Goal: Transaction & Acquisition: Purchase product/service

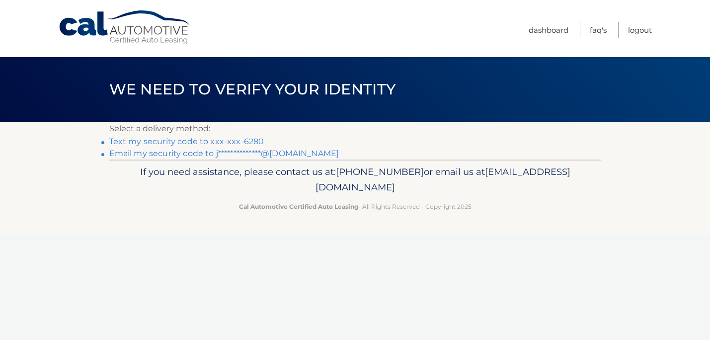
click at [191, 142] on link "Text my security code to xxx-xxx-6280" at bounding box center [186, 141] width 155 height 9
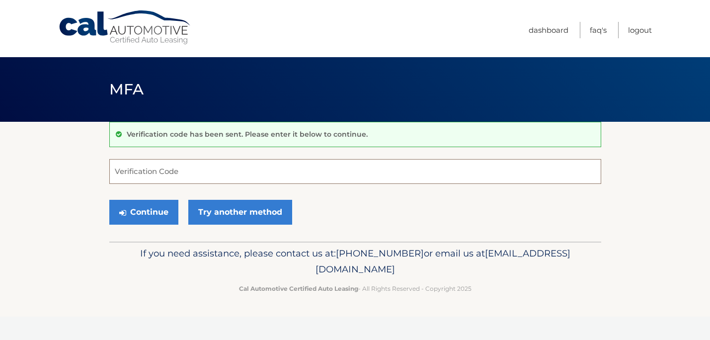
click at [156, 168] on input "Verification Code" at bounding box center [355, 171] width 492 height 25
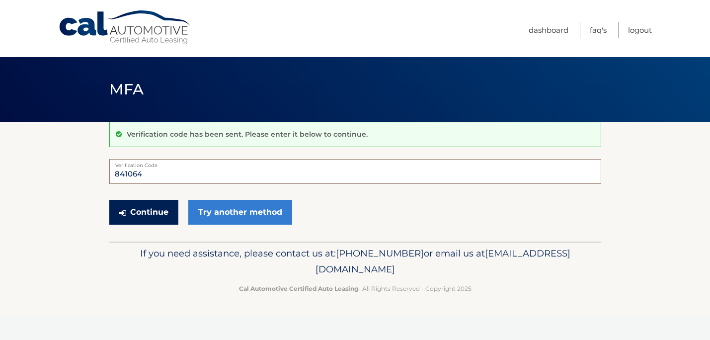
type input "841064"
click at [129, 206] on button "Continue" at bounding box center [143, 212] width 69 height 25
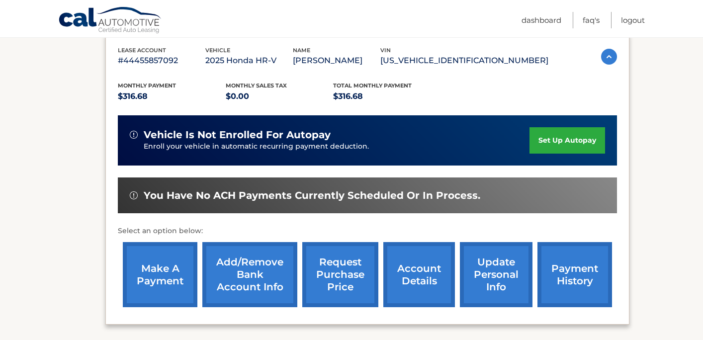
scroll to position [179, 0]
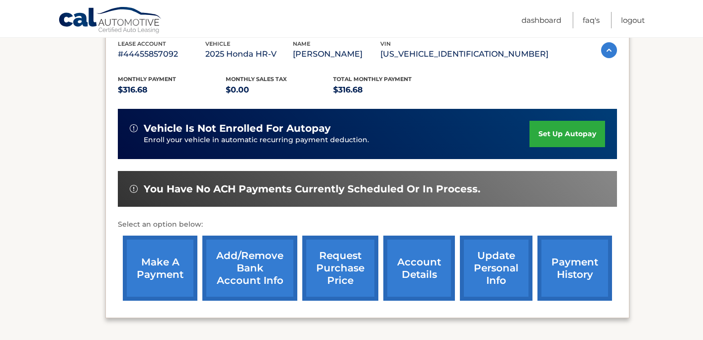
click at [175, 260] on link "make a payment" at bounding box center [160, 268] width 75 height 65
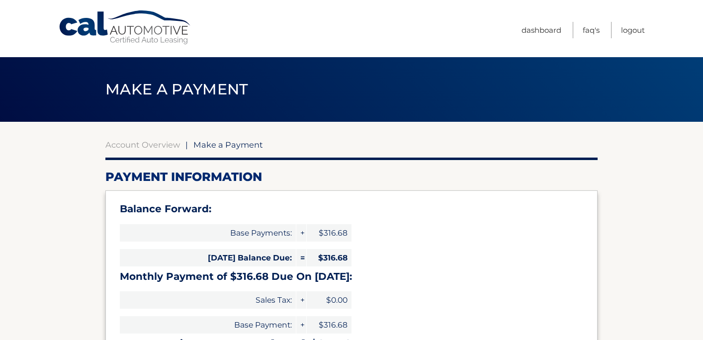
select select "OWEwZTA5M2YtZjBmMi00M2E2LWFjNmEtZmQxNWY0YzQ3YTYx"
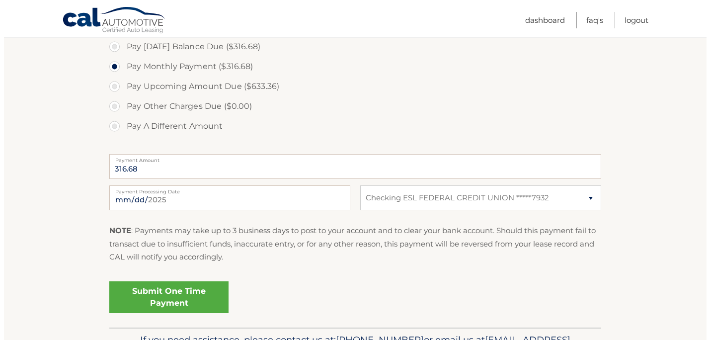
scroll to position [354, 0]
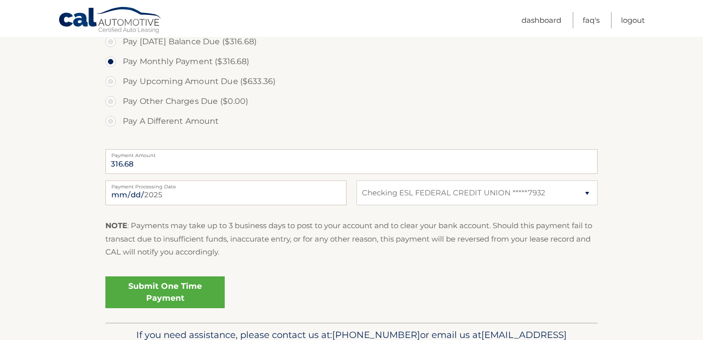
click at [198, 296] on link "Submit One Time Payment" at bounding box center [164, 292] width 119 height 32
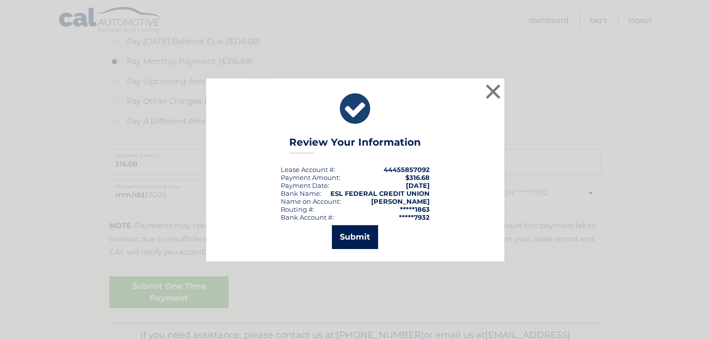
click at [350, 238] on button "Submit" at bounding box center [355, 237] width 46 height 24
